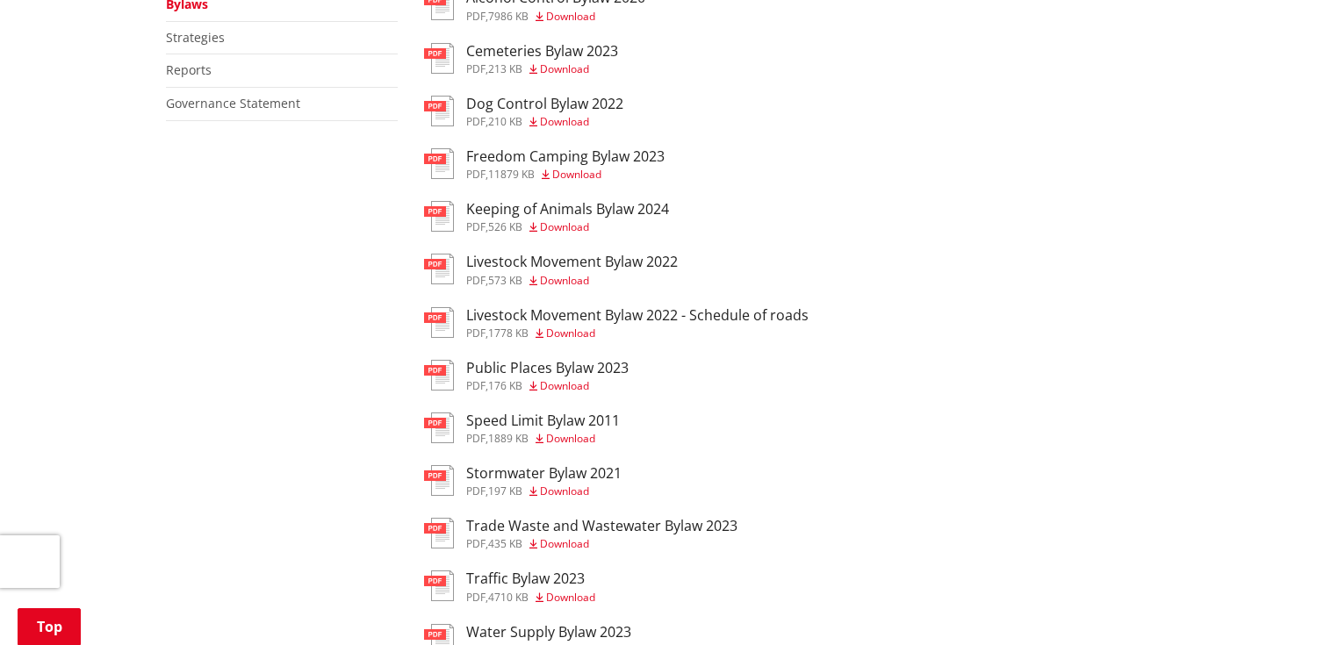
scroll to position [492, 0]
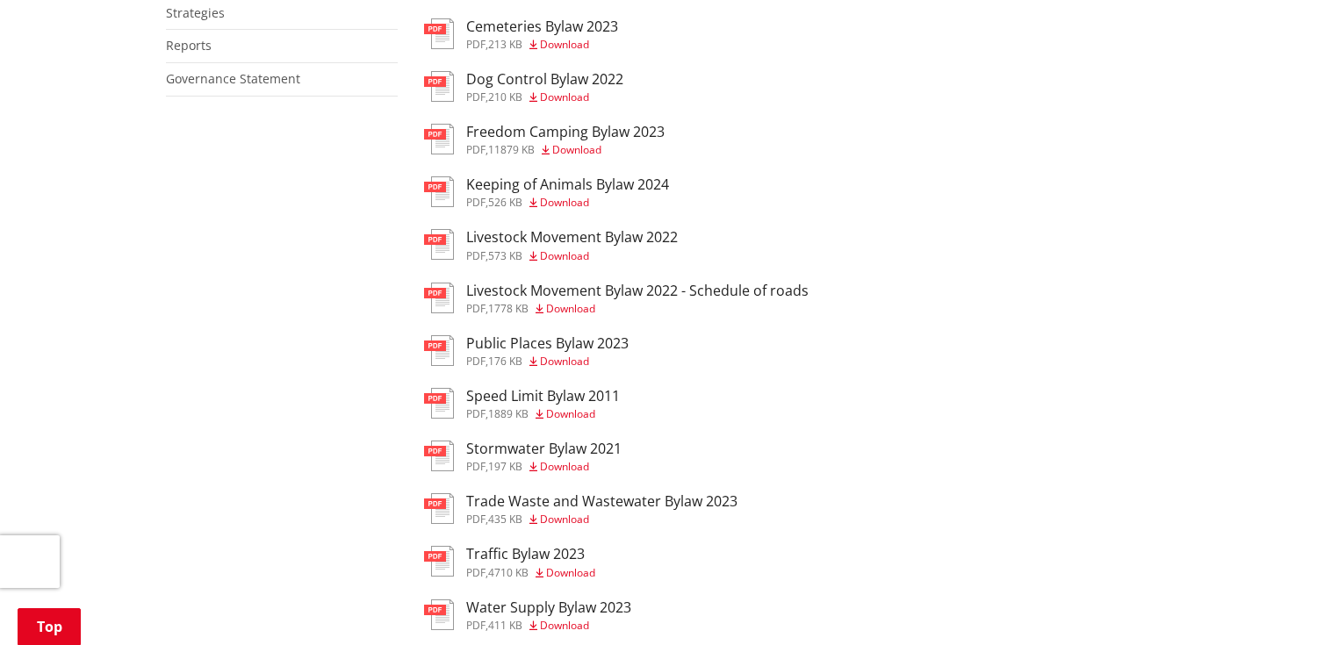
drag, startPoint x: 587, startPoint y: 75, endPoint x: 597, endPoint y: 79, distance: 11.4
click at [587, 75] on h3 "Dog Control Bylaw 2022" at bounding box center [544, 79] width 157 height 17
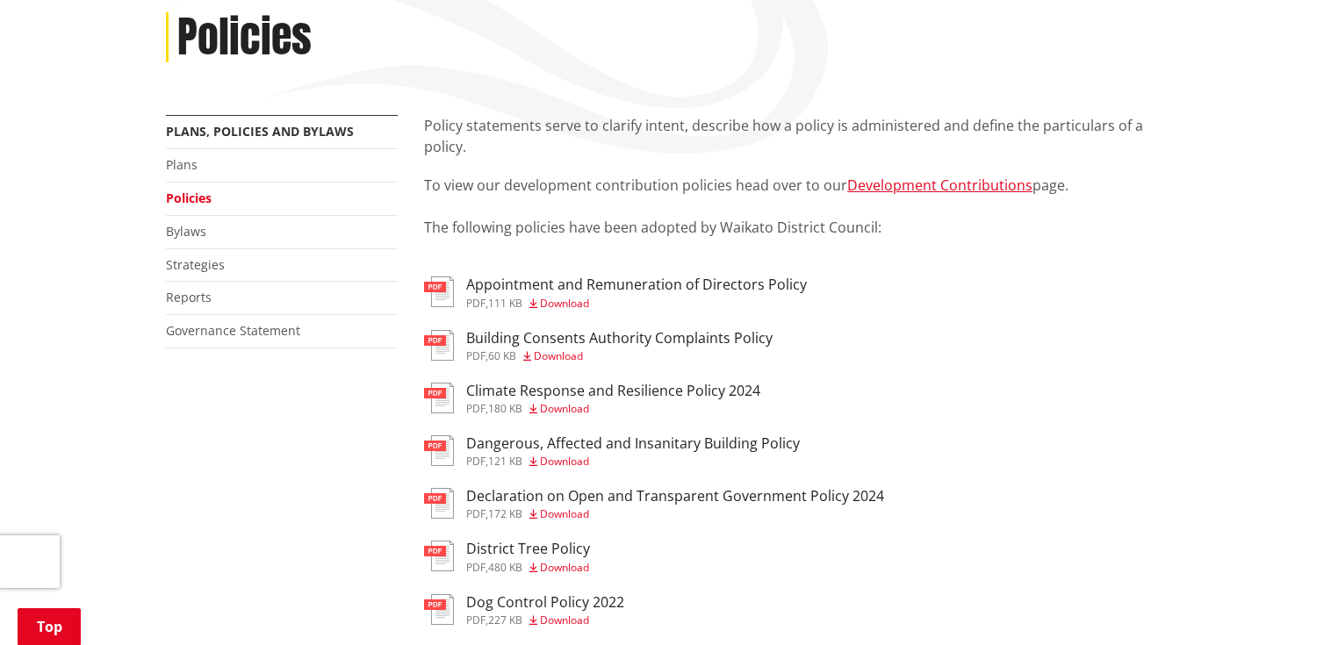
scroll to position [421, 0]
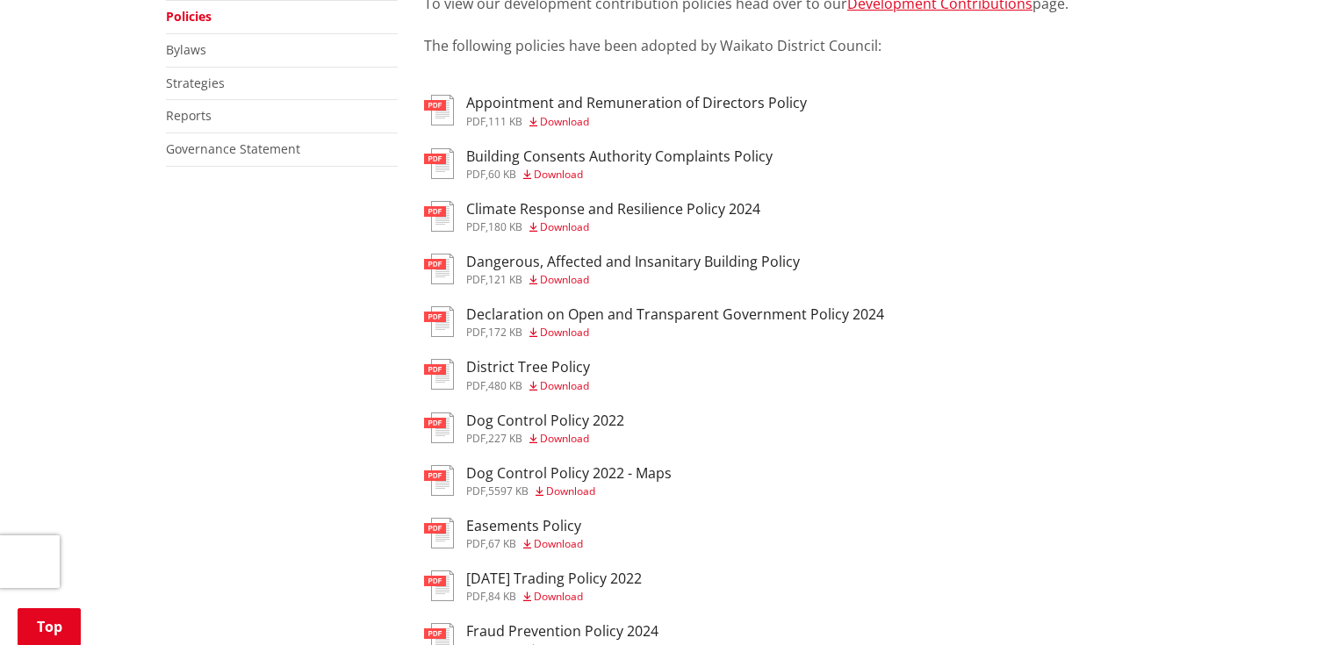
click at [572, 436] on span "Download" at bounding box center [564, 438] width 49 height 15
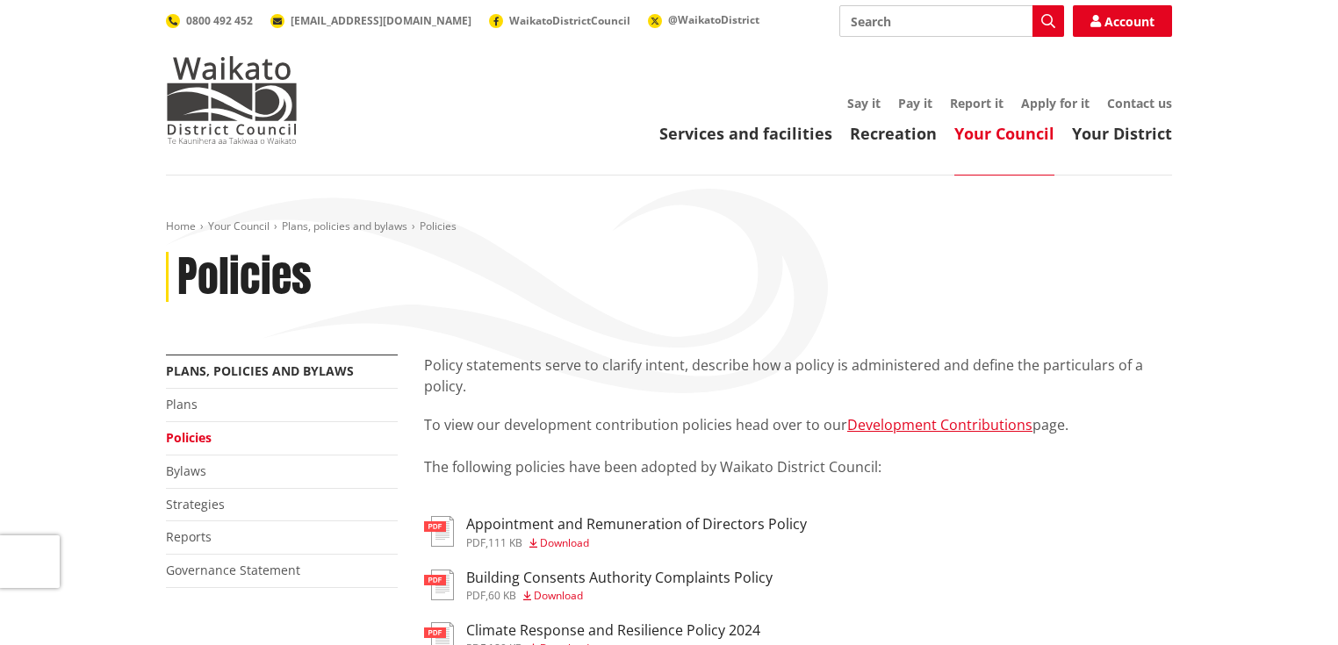
scroll to position [421, 0]
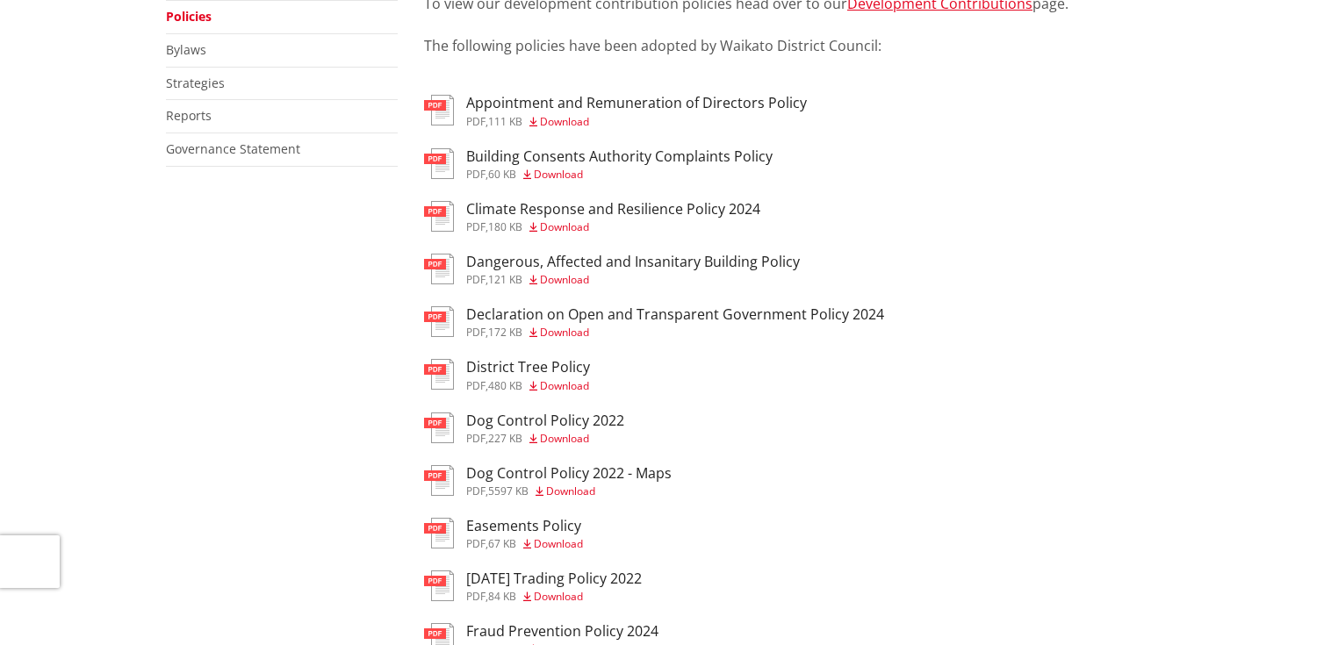
click at [600, 469] on h3 "Dog Control Policy 2022 - Maps" at bounding box center [568, 473] width 205 height 17
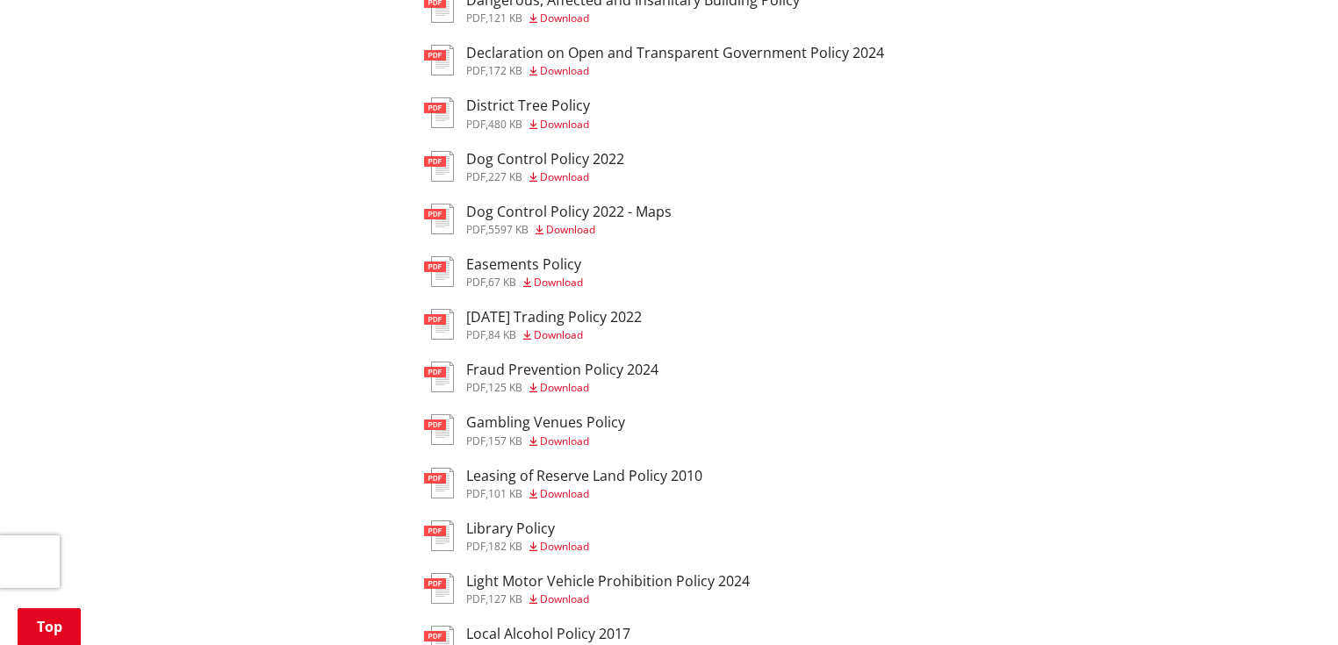
scroll to position [834, 0]
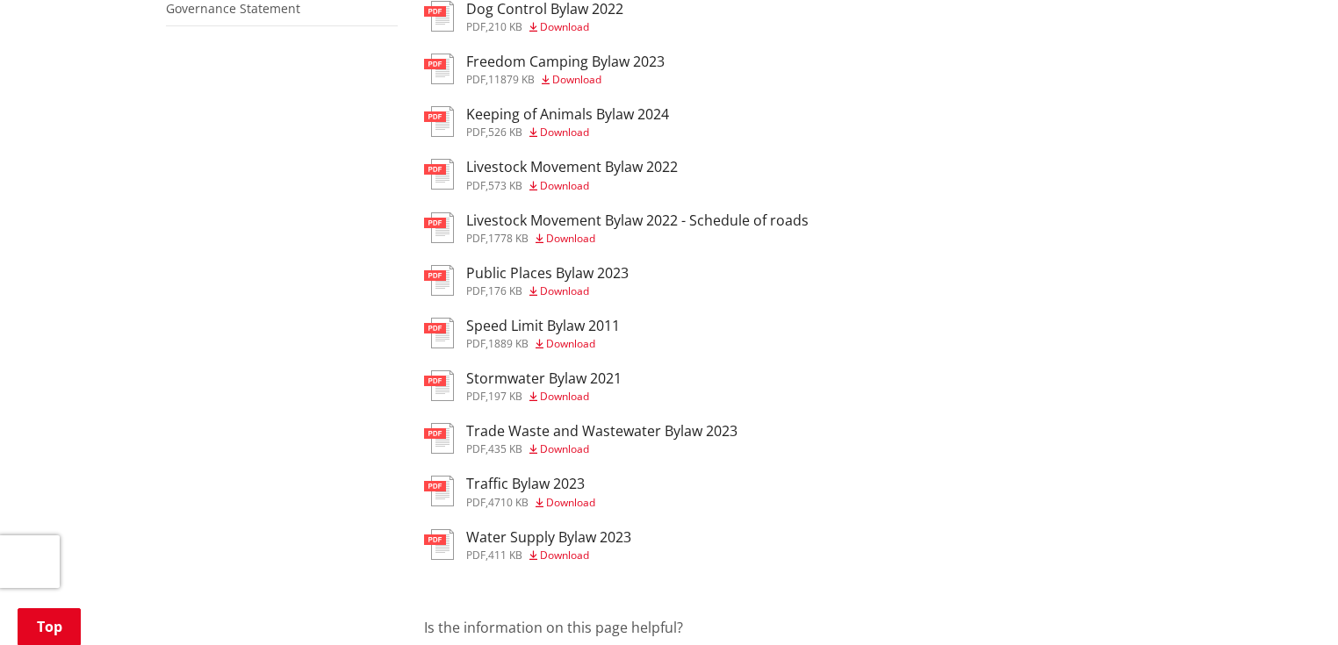
scroll to position [773, 0]
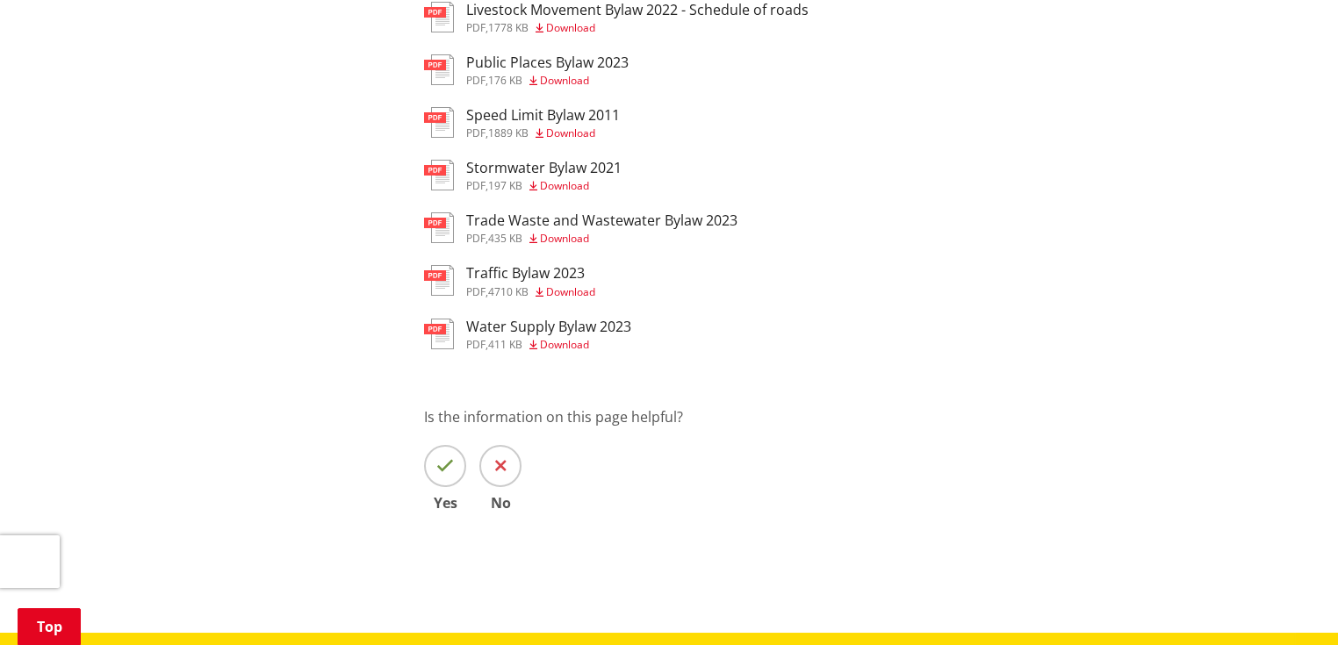
click at [538, 122] on h3 "Speed Limit Bylaw 2011" at bounding box center [543, 115] width 154 height 17
